Goal: Communication & Community: Answer question/provide support

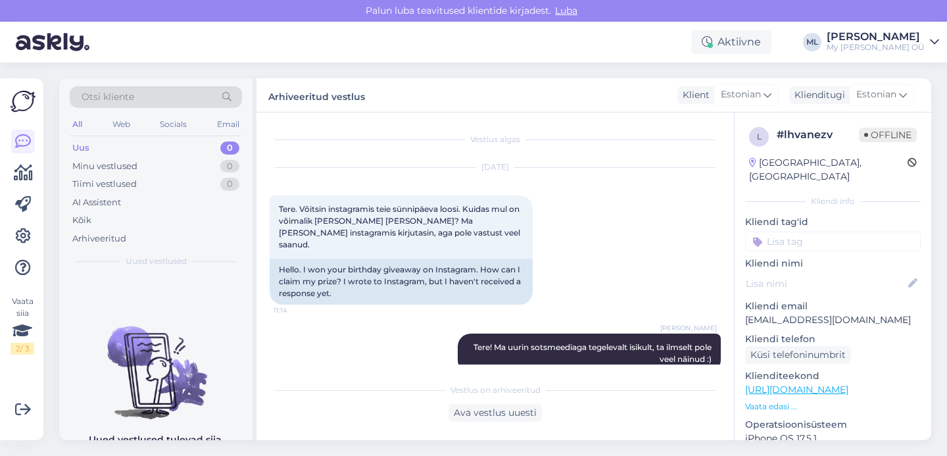
scroll to position [120, 0]
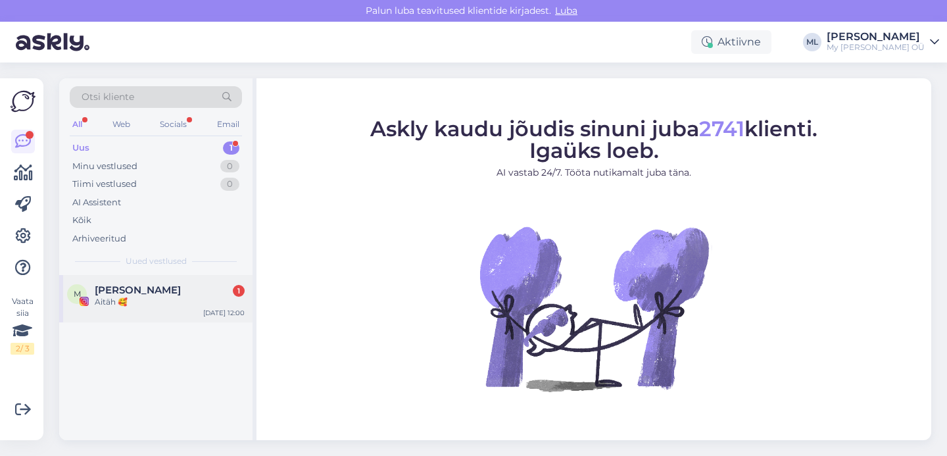
click at [146, 289] on span "Merlin Kalmus" at bounding box center [138, 290] width 86 height 12
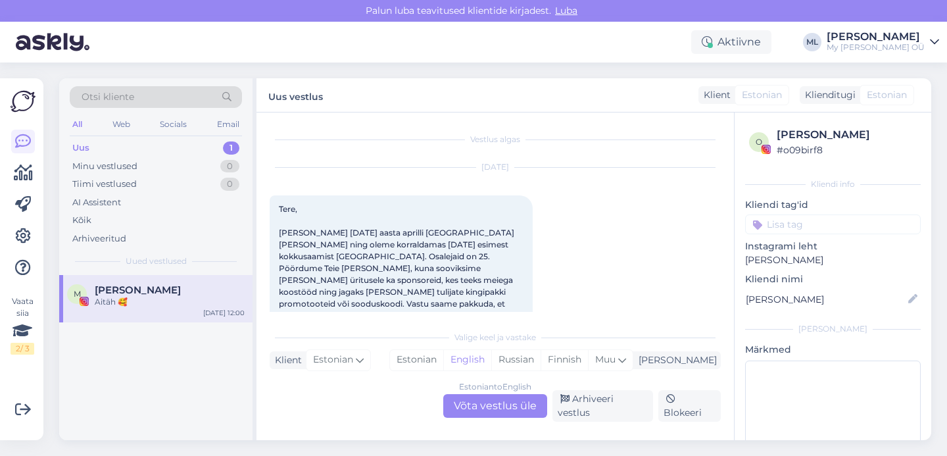
scroll to position [2966, 0]
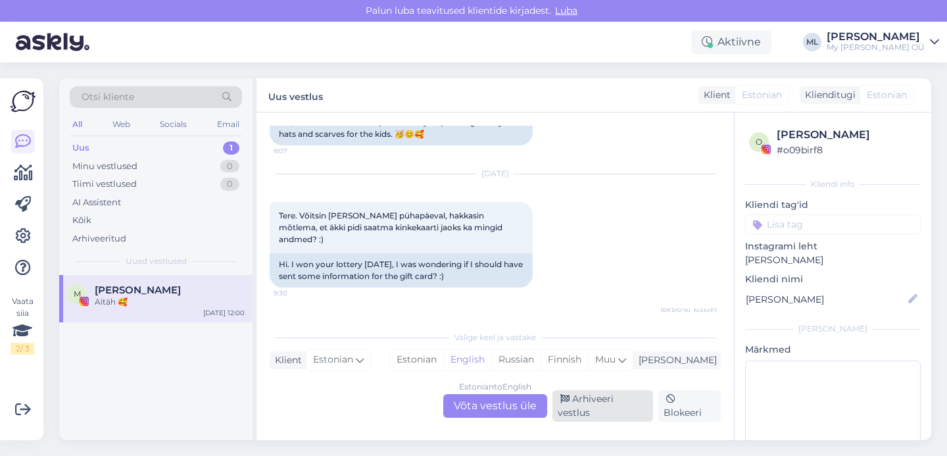
click at [586, 402] on div "Arhiveeri vestlus" at bounding box center [603, 406] width 101 height 32
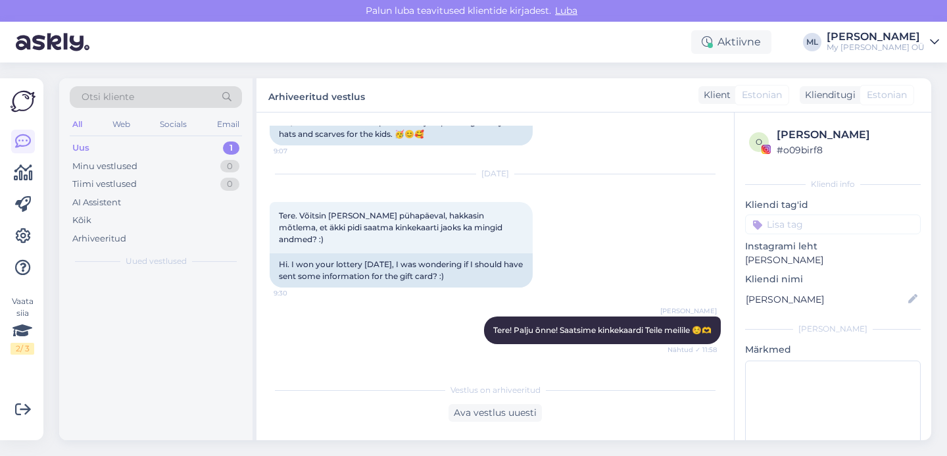
scroll to position [2921, 0]
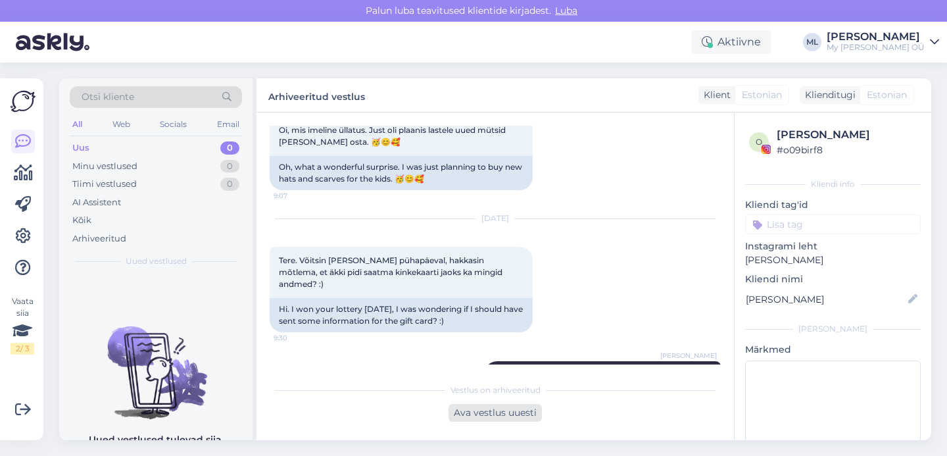
click at [495, 410] on div "Ava vestlus uuesti" at bounding box center [495, 413] width 93 height 18
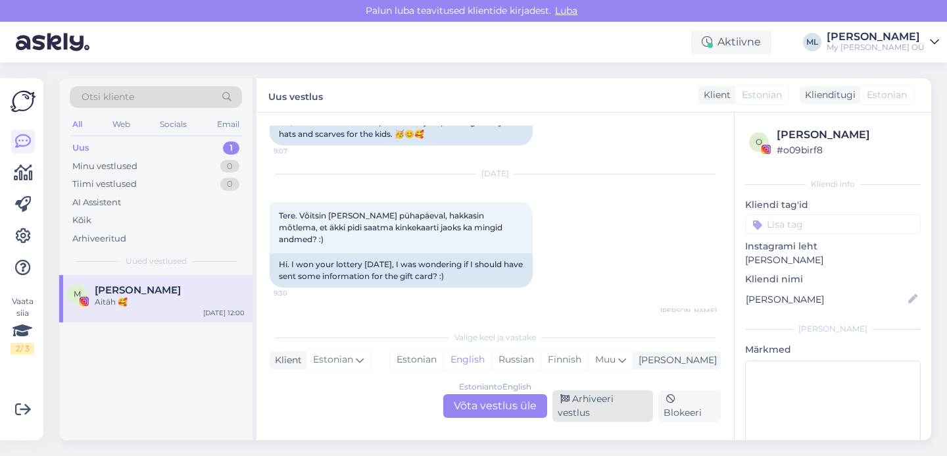
click at [572, 413] on div "Arhiveeri vestlus" at bounding box center [603, 406] width 101 height 32
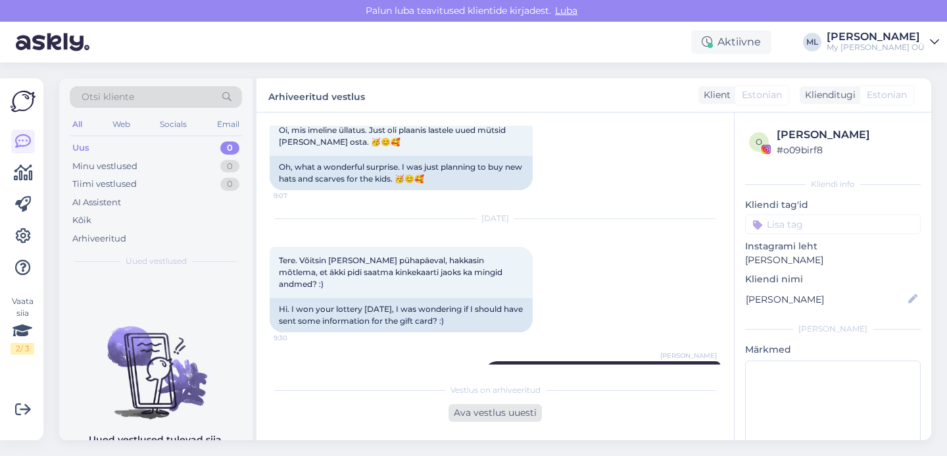
click at [508, 420] on div "Ava vestlus uuesti" at bounding box center [495, 413] width 93 height 18
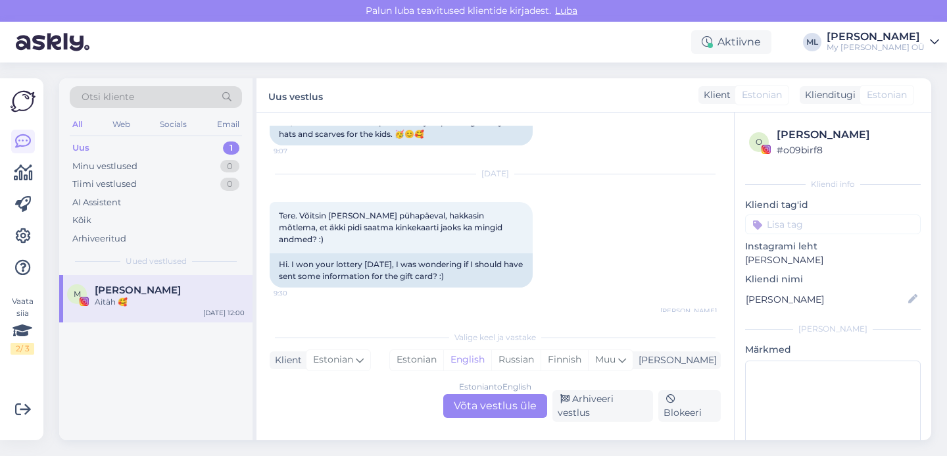
click at [514, 407] on div "Estonian to English Võta vestlus üle" at bounding box center [495, 406] width 104 height 24
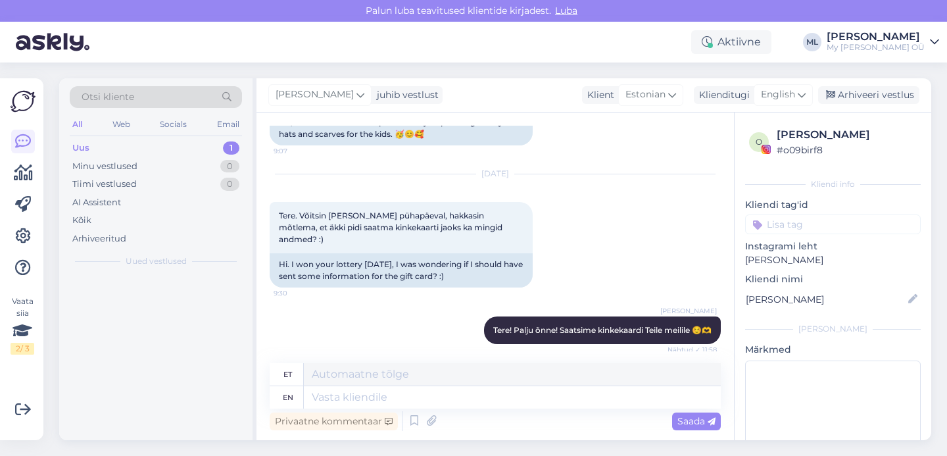
scroll to position [2957, 0]
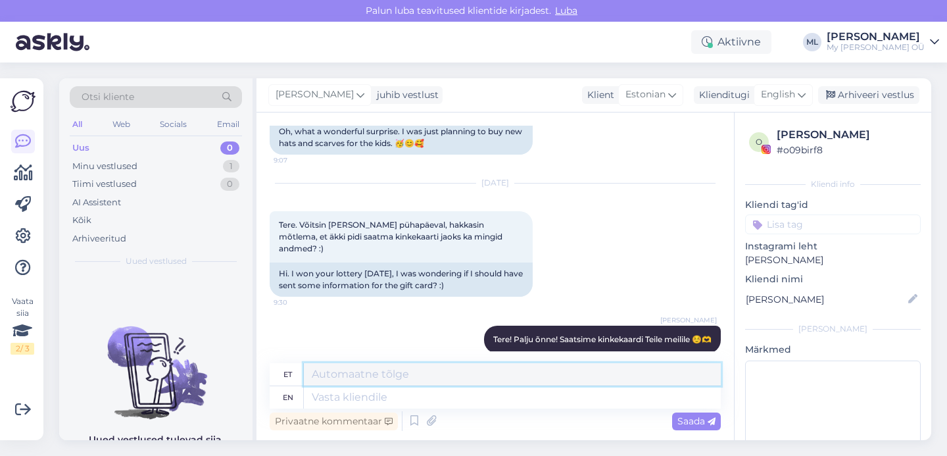
click at [516, 370] on textarea at bounding box center [512, 374] width 417 height 22
type textarea "🥰"
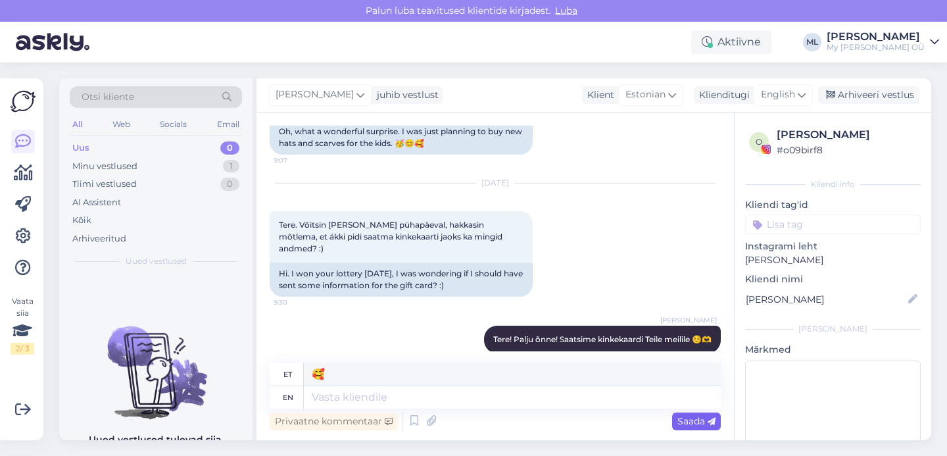
click at [710, 420] on icon at bounding box center [712, 422] width 8 height 8
click at [701, 429] on div "Saada" at bounding box center [696, 421] width 49 height 18
click at [690, 422] on span "Saada" at bounding box center [697, 421] width 38 height 12
click at [698, 424] on span "Saada" at bounding box center [697, 421] width 38 height 12
click at [695, 425] on span "Saada" at bounding box center [697, 421] width 38 height 12
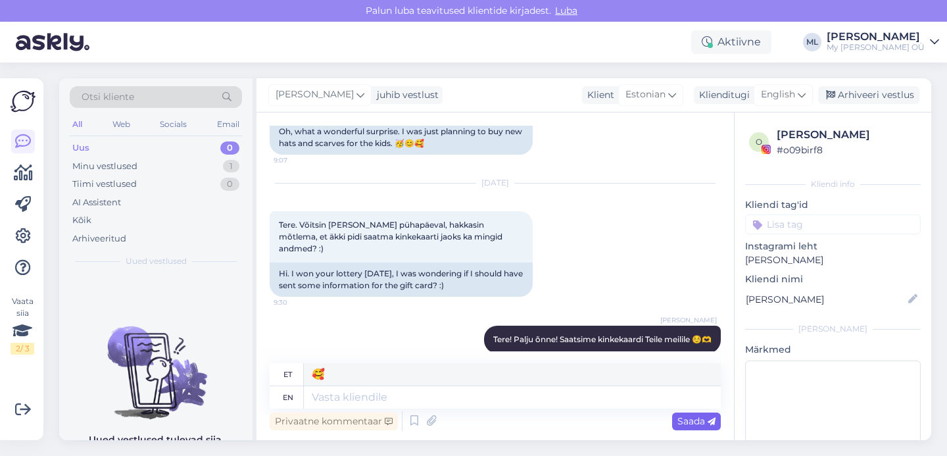
click at [689, 421] on span "Saada" at bounding box center [697, 421] width 38 height 12
click at [331, 397] on textarea at bounding box center [512, 397] width 417 height 22
click at [798, 91] on div "English" at bounding box center [783, 94] width 59 height 21
type input "est"
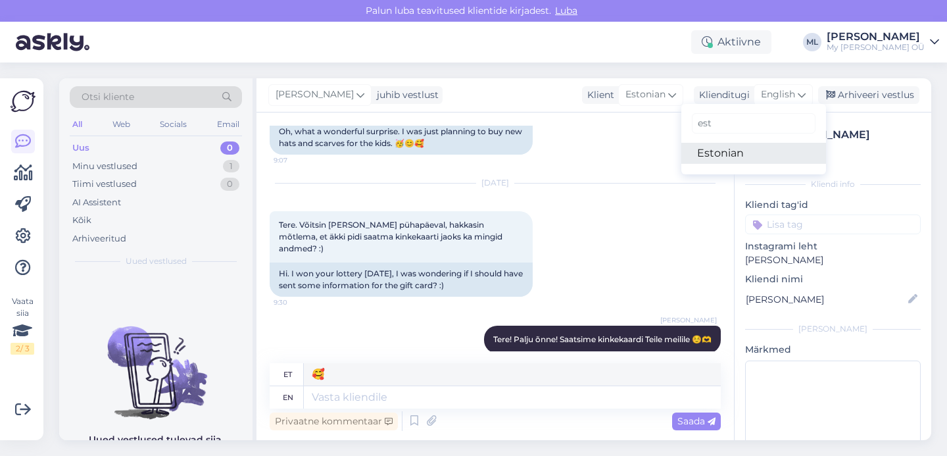
click at [720, 156] on link "Estonian" at bounding box center [753, 153] width 145 height 21
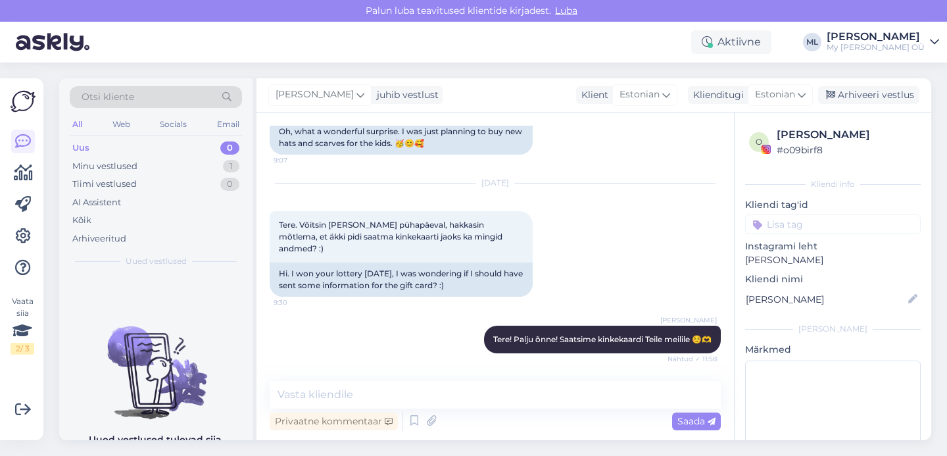
scroll to position [2939, 0]
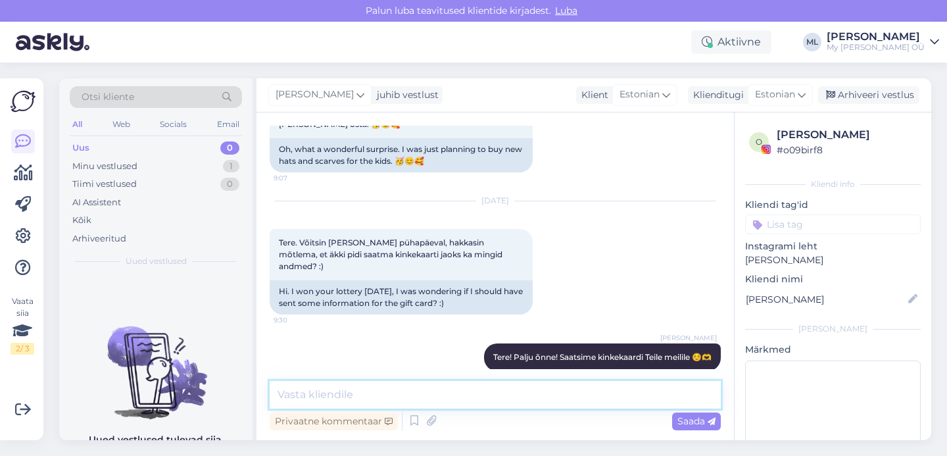
click at [431, 392] on textarea at bounding box center [495, 395] width 451 height 28
type textarea "🥰"
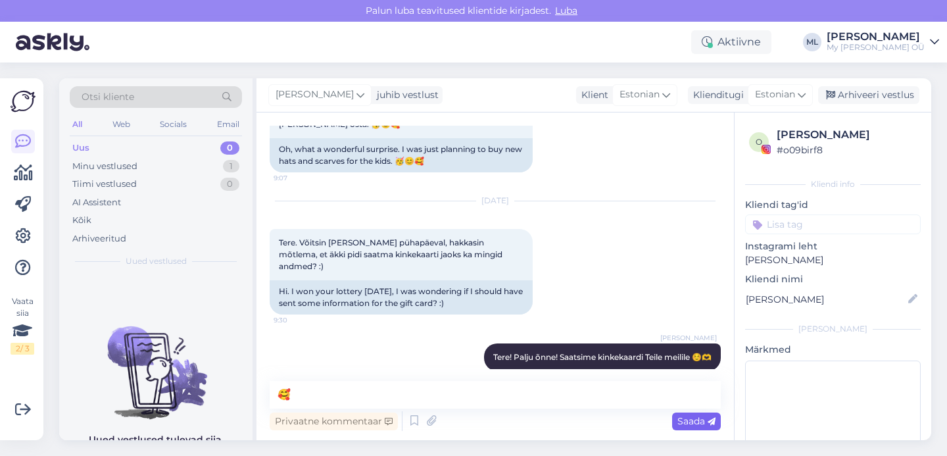
click at [691, 416] on span "Saada" at bounding box center [697, 421] width 38 height 12
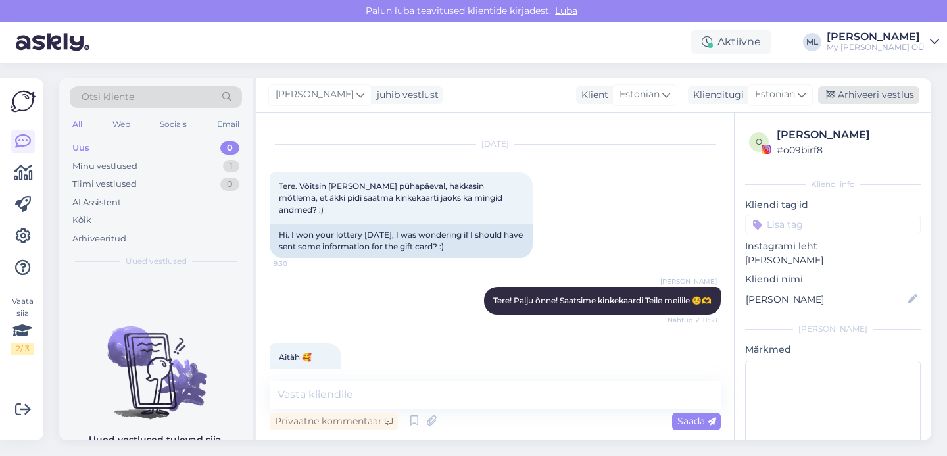
click at [872, 87] on div "Arhiveeri vestlus" at bounding box center [868, 95] width 101 height 18
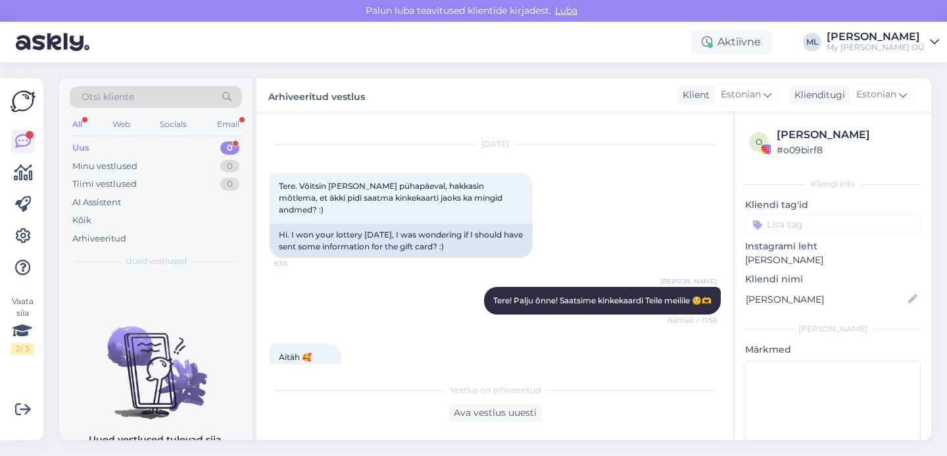
click at [147, 146] on div "Uus 0" at bounding box center [156, 148] width 172 height 18
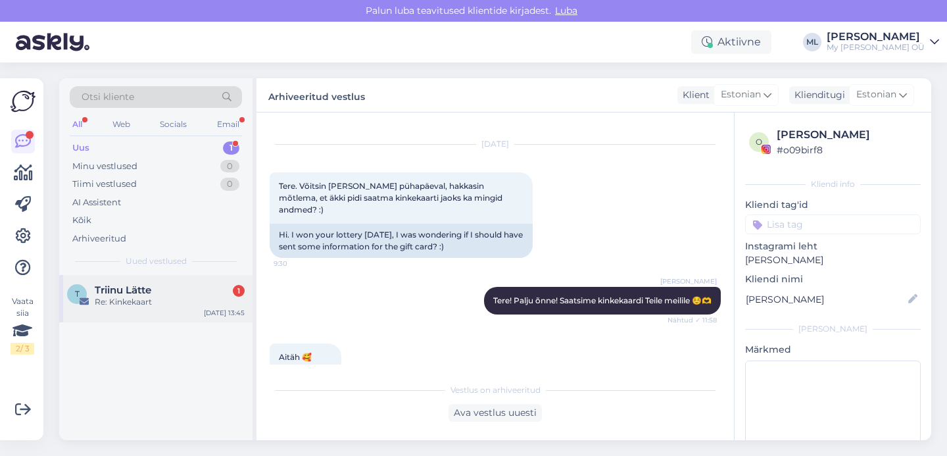
click at [139, 283] on div "T Triinu Lätte 1 Re: Kinkekaart Sep 3 13:45" at bounding box center [155, 298] width 193 height 47
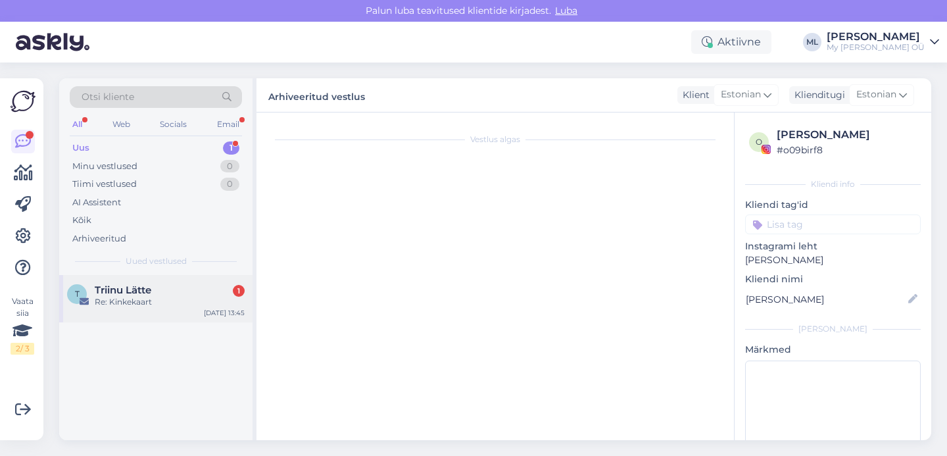
scroll to position [0, 0]
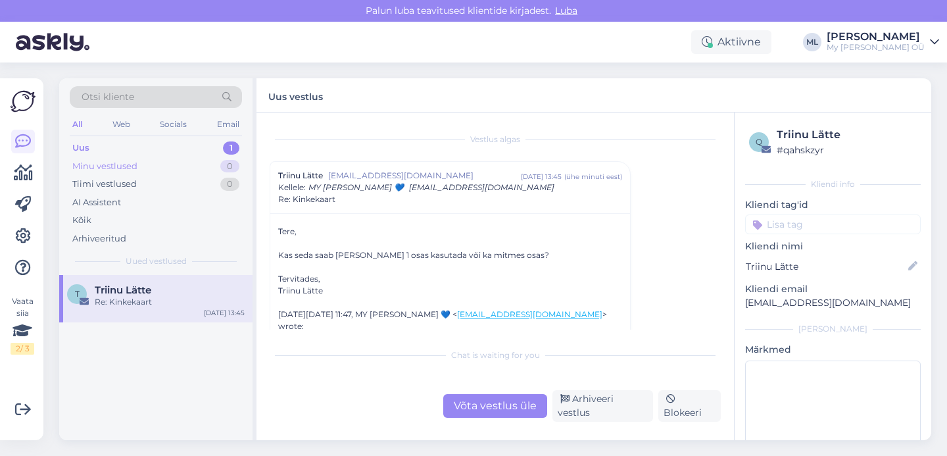
click at [89, 166] on div "Minu vestlused" at bounding box center [104, 166] width 65 height 13
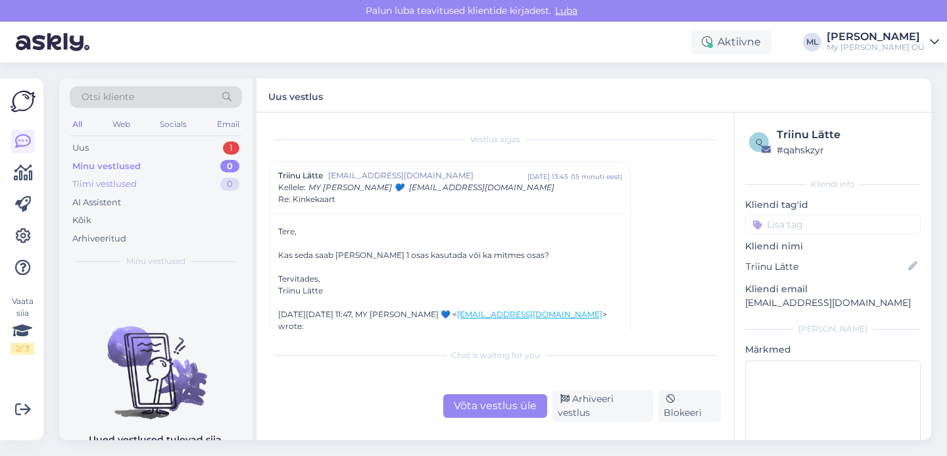
click at [86, 182] on div "Tiimi vestlused" at bounding box center [104, 184] width 64 height 13
click at [80, 152] on div "Uus" at bounding box center [80, 147] width 16 height 13
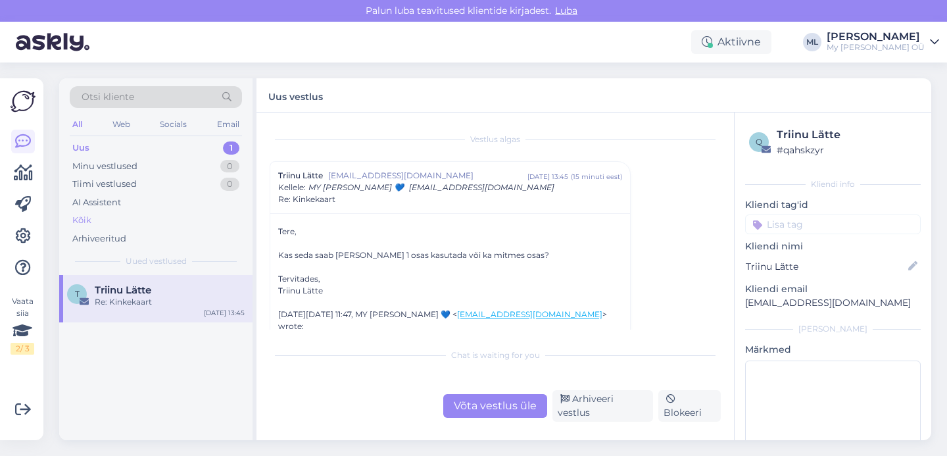
click at [84, 216] on div "Kõik" at bounding box center [81, 220] width 19 height 13
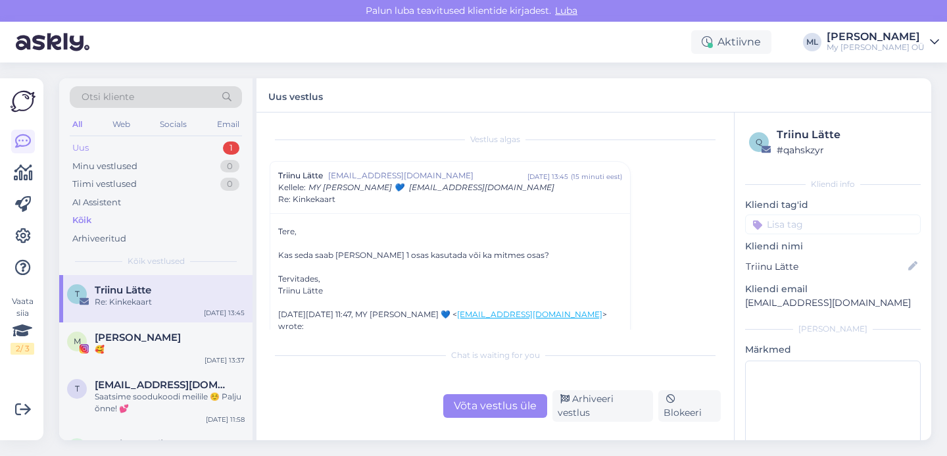
click at [82, 148] on div "Uus" at bounding box center [80, 147] width 16 height 13
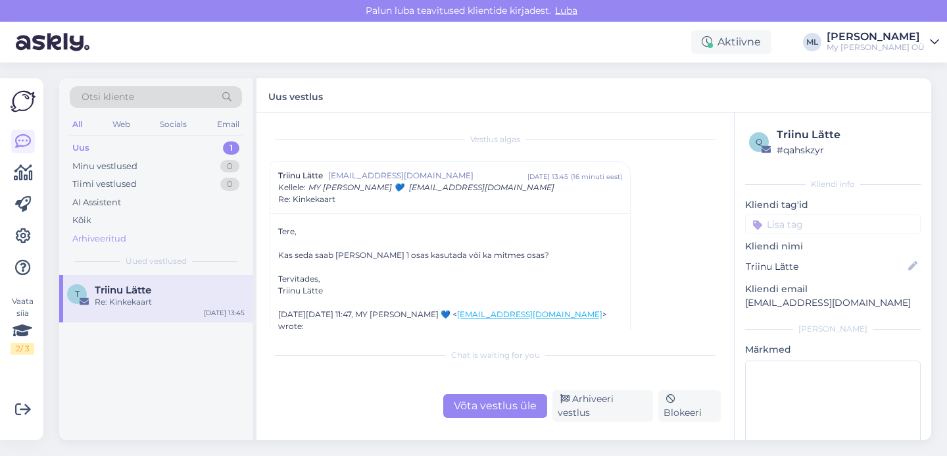
click at [89, 239] on div "Arhiveeritud" at bounding box center [99, 238] width 54 height 13
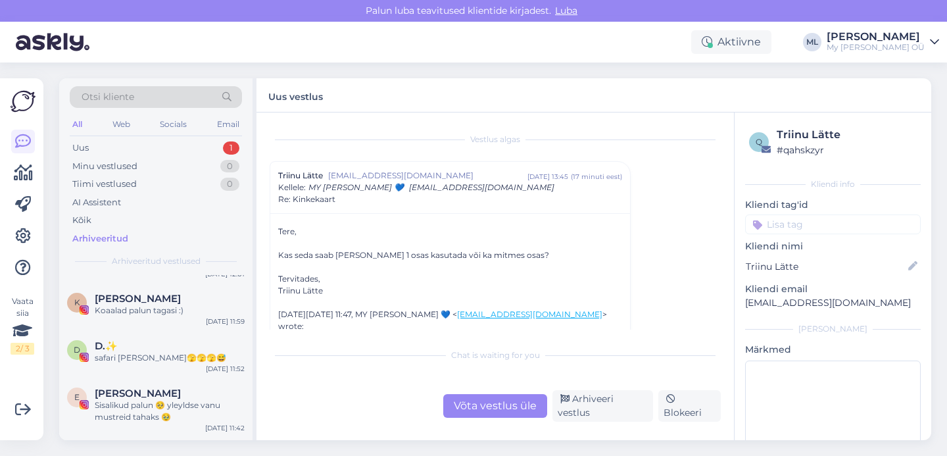
scroll to position [3304, 0]
click at [111, 137] on div "Otsi kliente All Web Socials Email Uus 1 Minu vestlused 0 Tiimi vestlused 0 AI …" at bounding box center [155, 176] width 193 height 197
click at [111, 148] on div "Uus 1" at bounding box center [156, 148] width 172 height 18
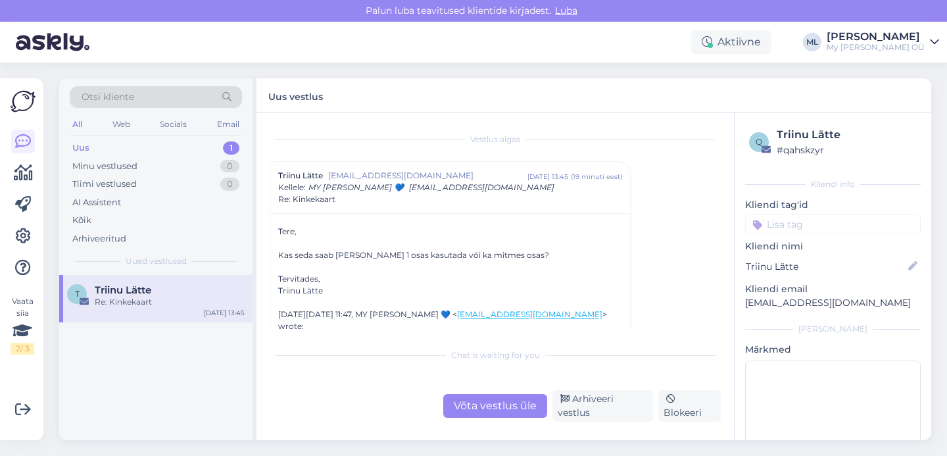
click at [129, 295] on span "Triinu Lätte" at bounding box center [123, 290] width 57 height 12
